Goal: Navigation & Orientation: Find specific page/section

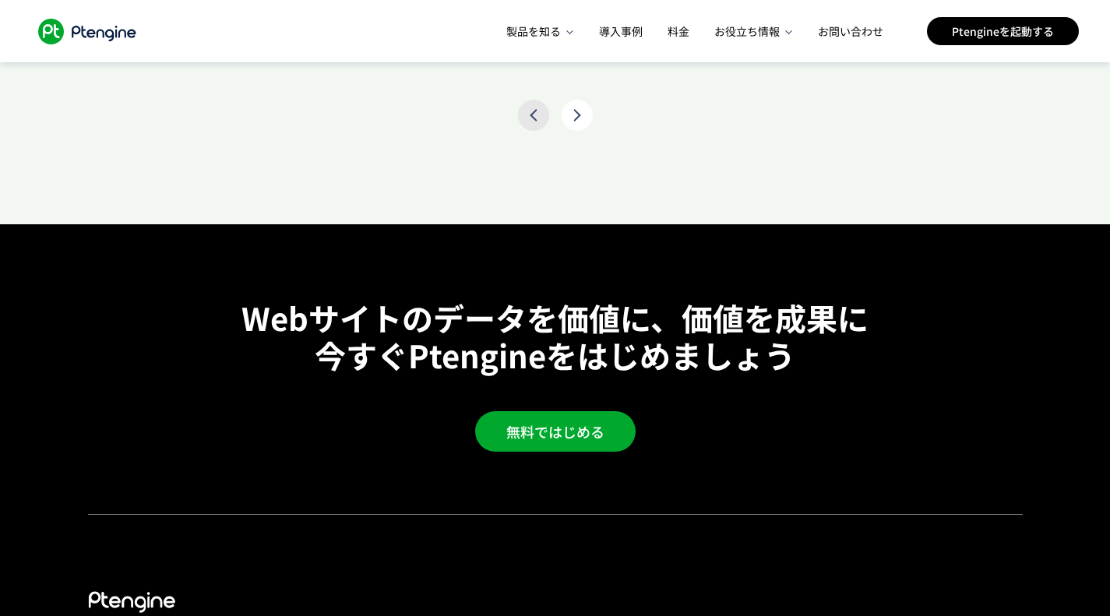
scroll to position [0, 2]
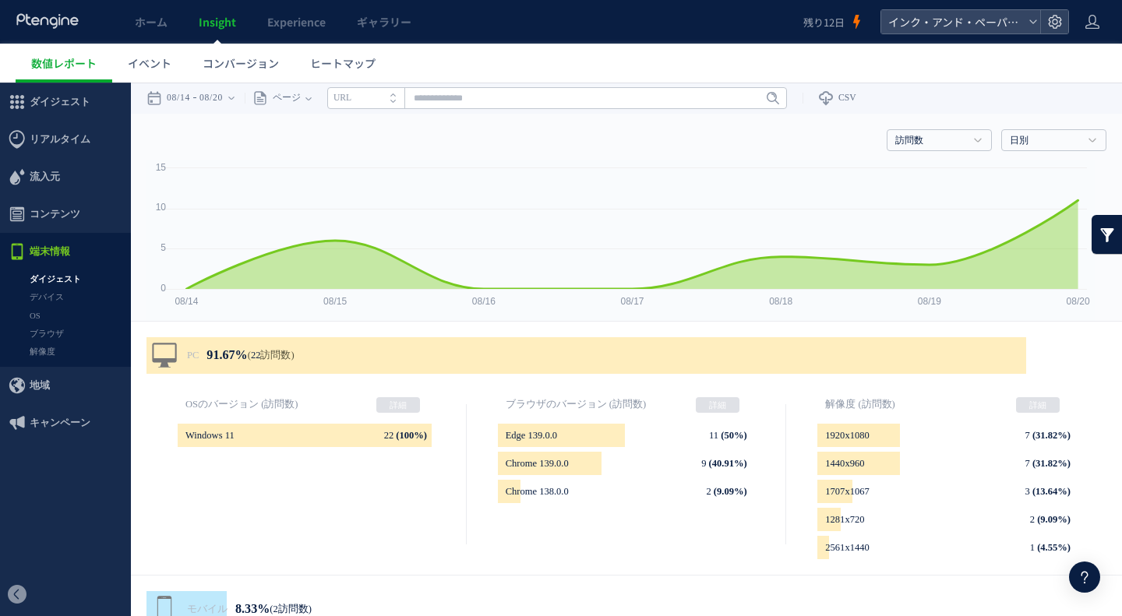
scroll to position [234, 0]
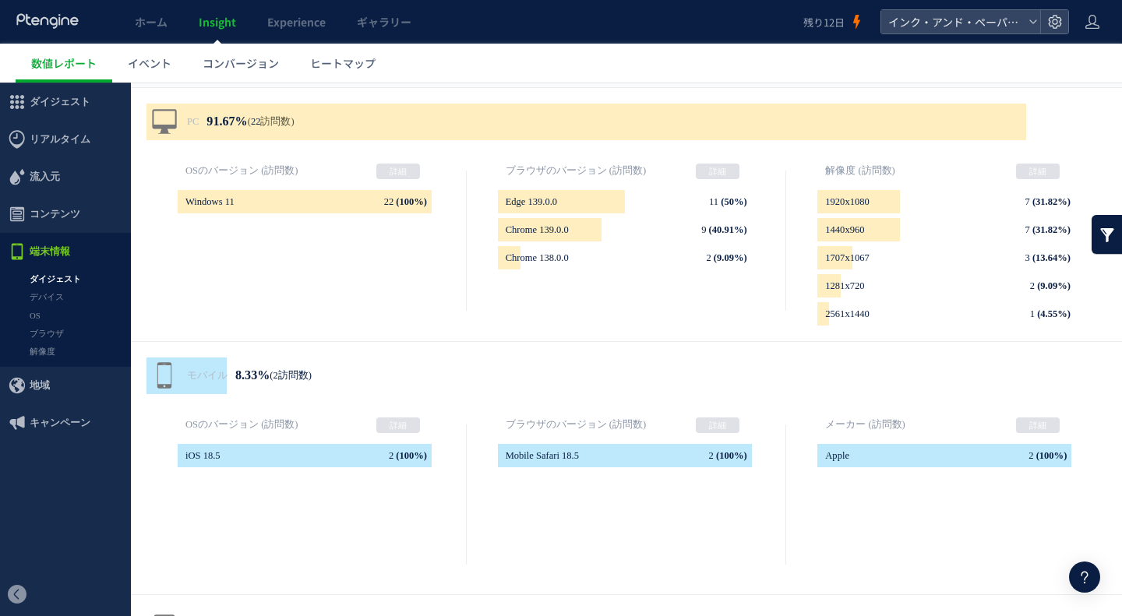
click at [51, 213] on span "コンテンツ" at bounding box center [55, 214] width 51 height 37
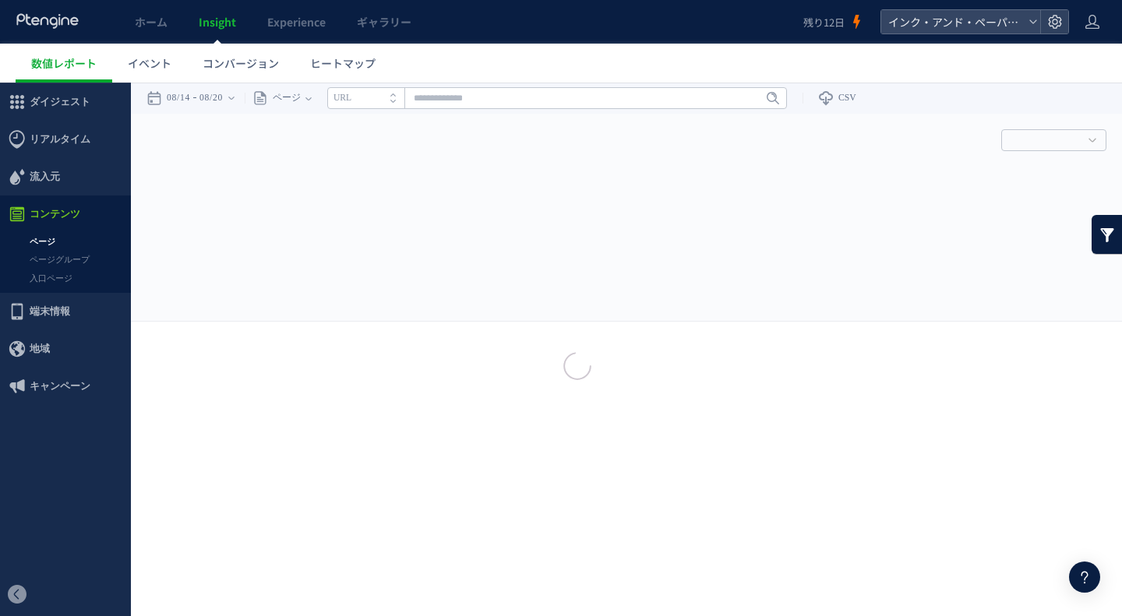
click at [43, 236] on div at bounding box center [561, 308] width 1122 height 616
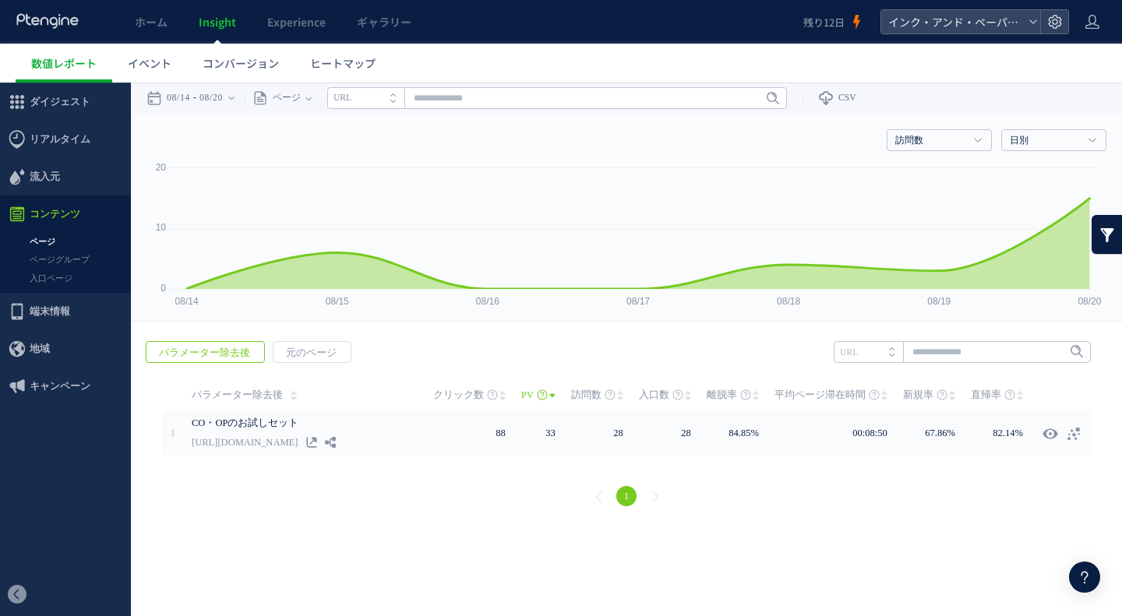
click at [43, 389] on span "キャンペーン" at bounding box center [60, 386] width 61 height 37
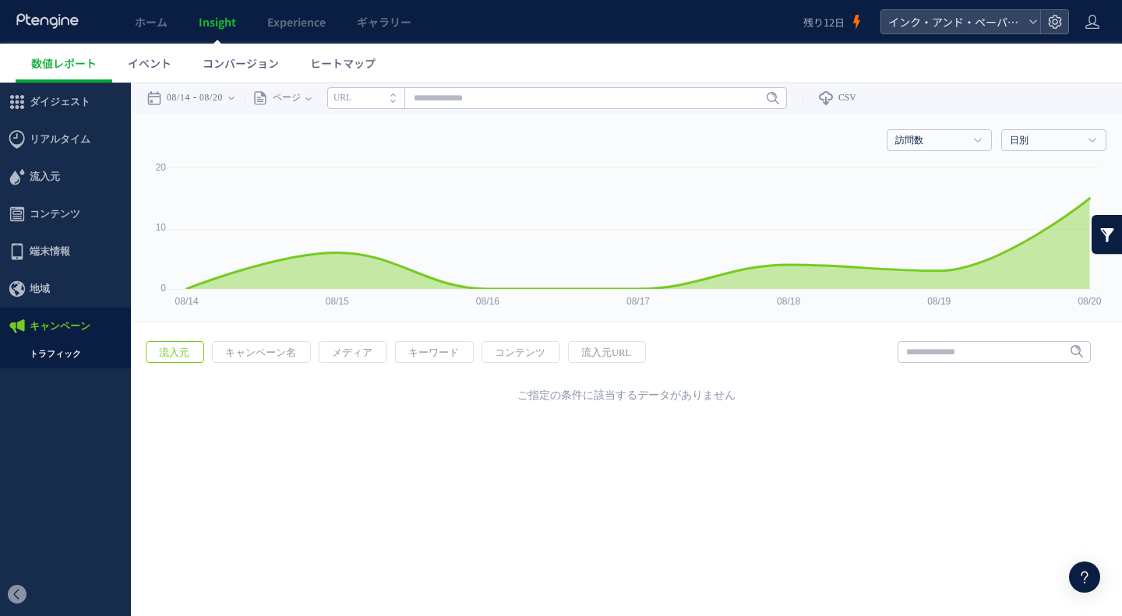
click at [62, 346] on link "トラフィック" at bounding box center [65, 354] width 131 height 18
click at [268, 347] on span "キャンペーン名" at bounding box center [261, 353] width 96 height 22
click at [203, 352] on link "流入元" at bounding box center [175, 352] width 58 height 22
click at [165, 64] on span "イベント" at bounding box center [150, 63] width 44 height 16
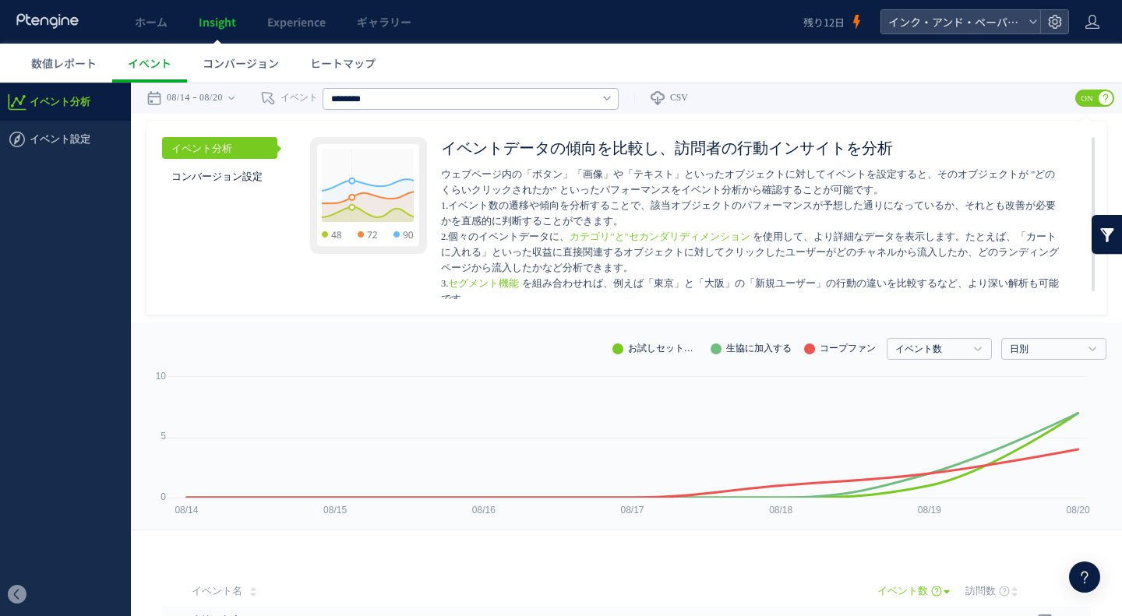
click at [72, 140] on span "イベント設定" at bounding box center [60, 139] width 61 height 37
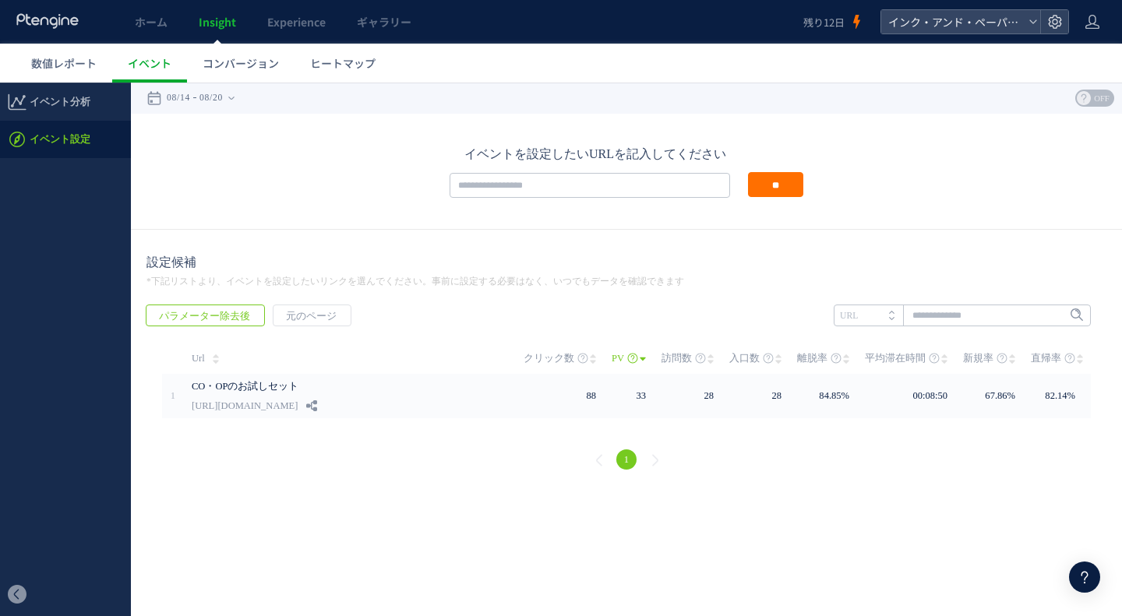
click at [372, 65] on span "ヒートマップ" at bounding box center [342, 63] width 65 height 16
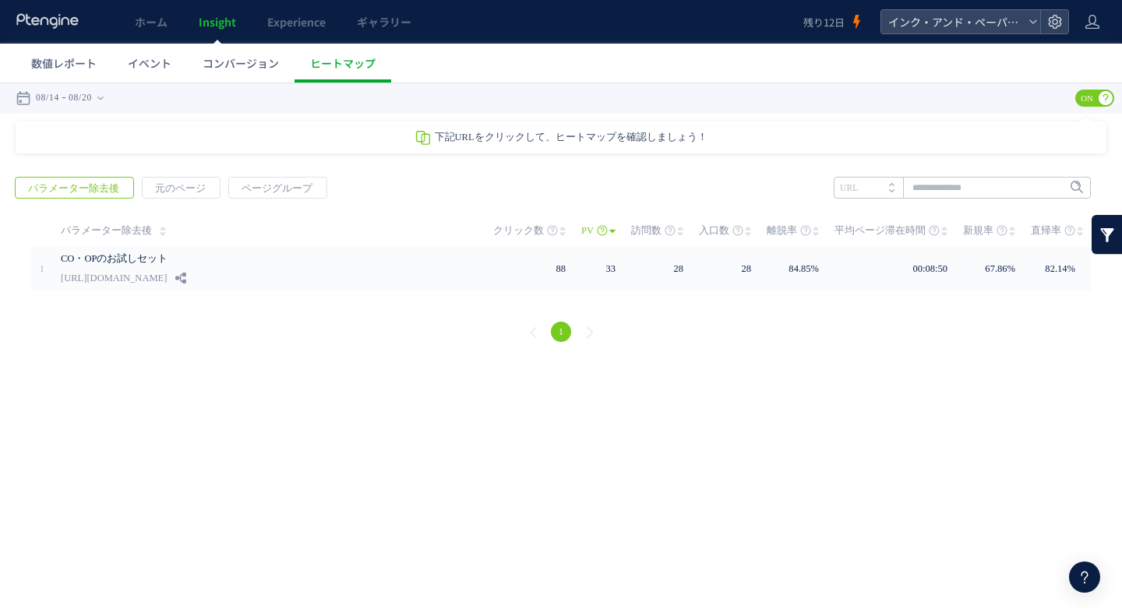
click at [214, 55] on link "コンバージョン" at bounding box center [241, 63] width 108 height 39
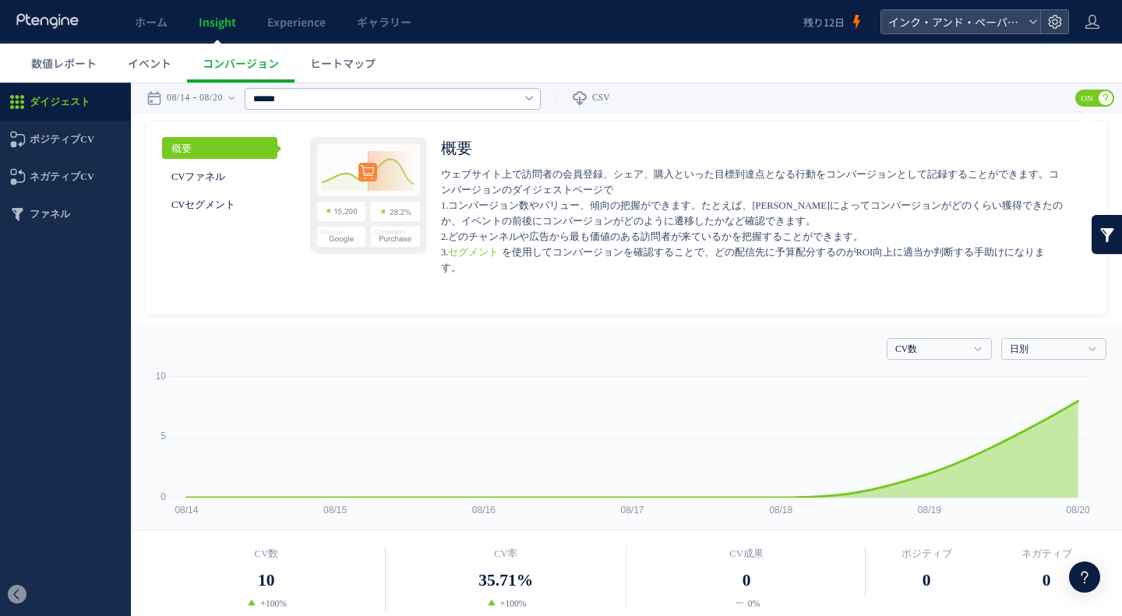
click at [78, 59] on span "数値レポート" at bounding box center [63, 63] width 65 height 16
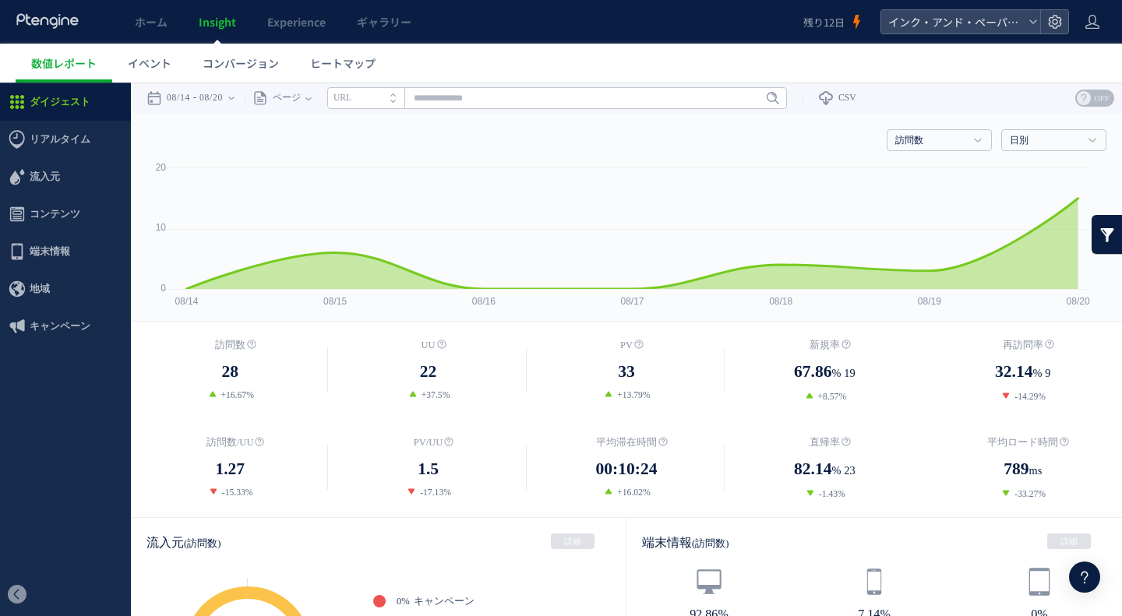
click at [158, 60] on span "イベント" at bounding box center [150, 63] width 44 height 16
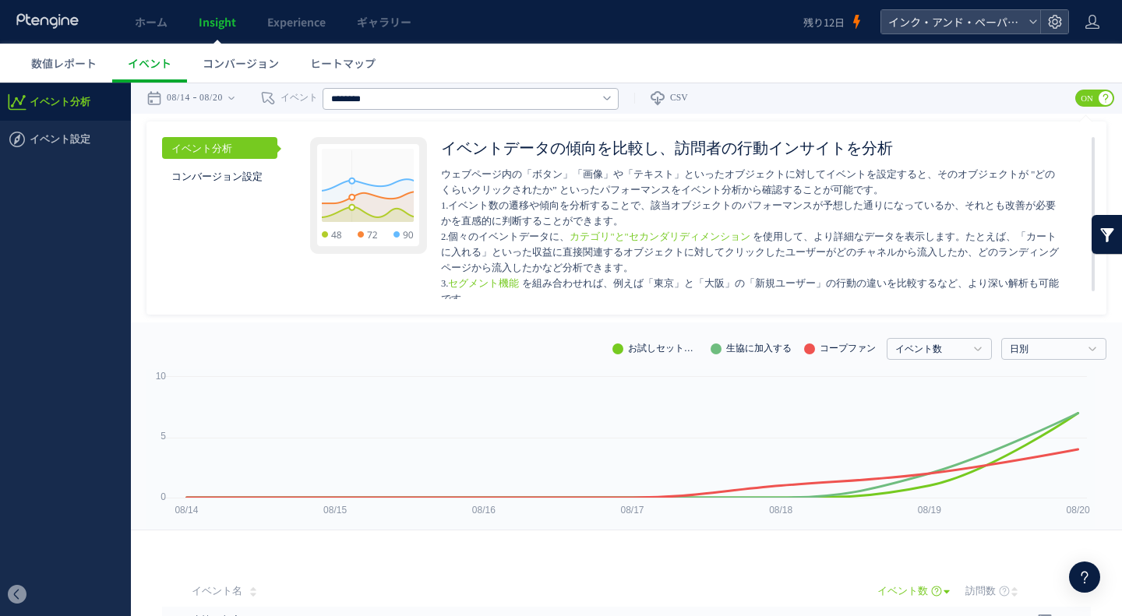
click at [149, 16] on span "ホーム" at bounding box center [151, 22] width 33 height 16
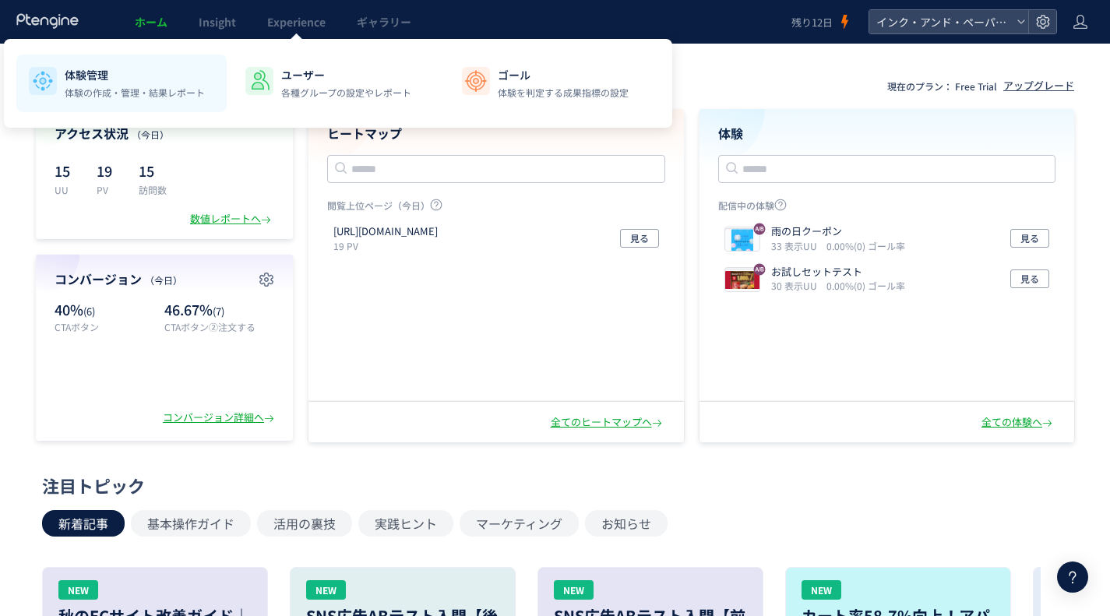
click at [125, 74] on p "体験管理" at bounding box center [135, 75] width 140 height 16
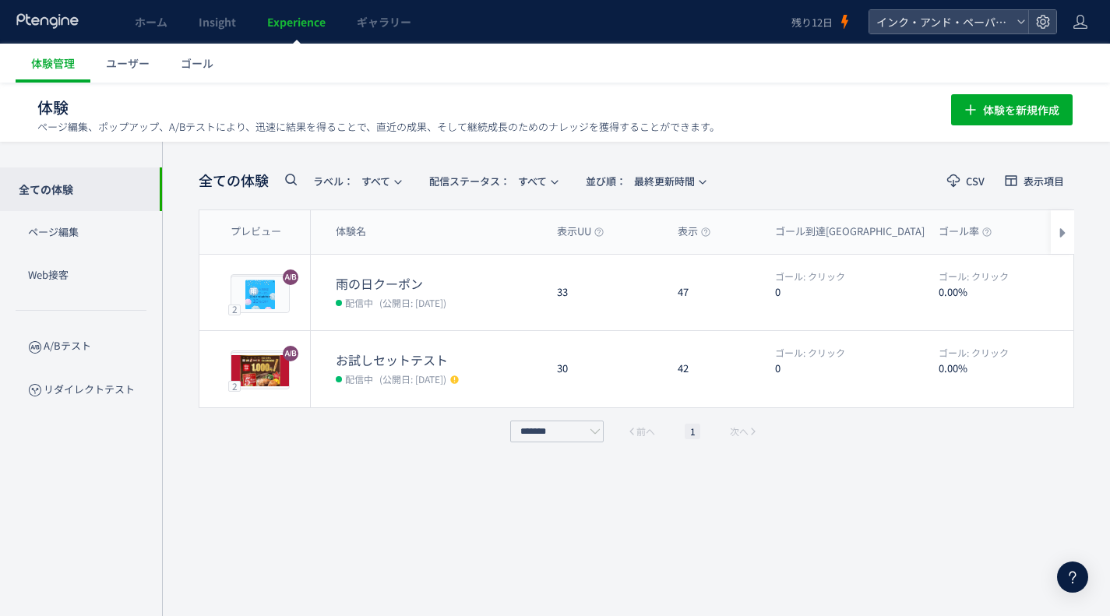
click at [129, 56] on span "ユーザー" at bounding box center [128, 63] width 44 height 16
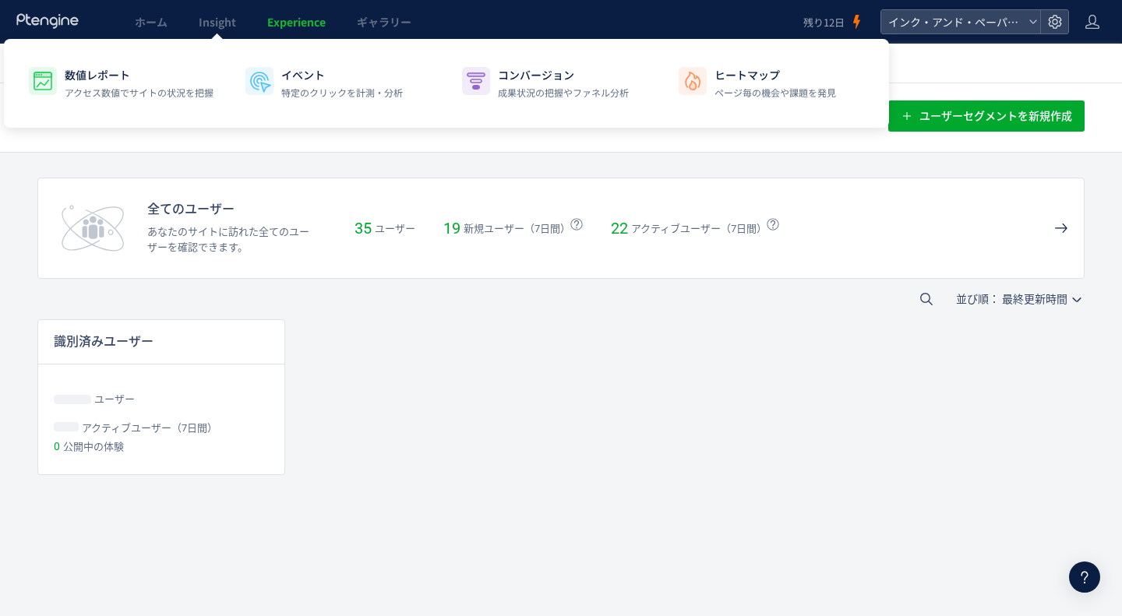
click at [241, 26] on link "Insight" at bounding box center [217, 22] width 69 height 44
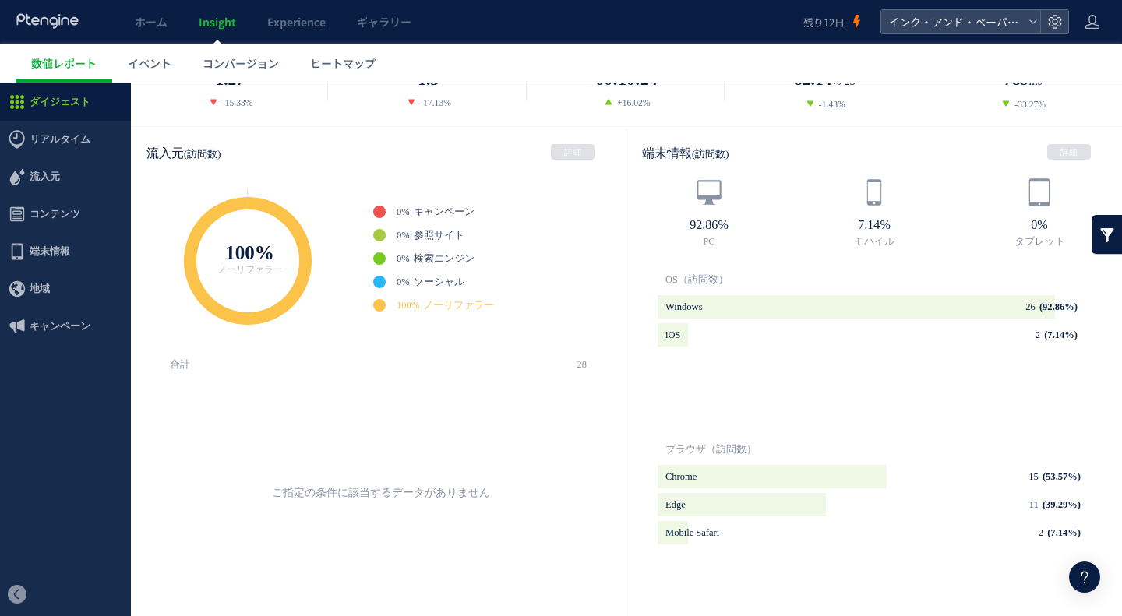
scroll to position [312, 0]
